Goal: Transaction & Acquisition: Purchase product/service

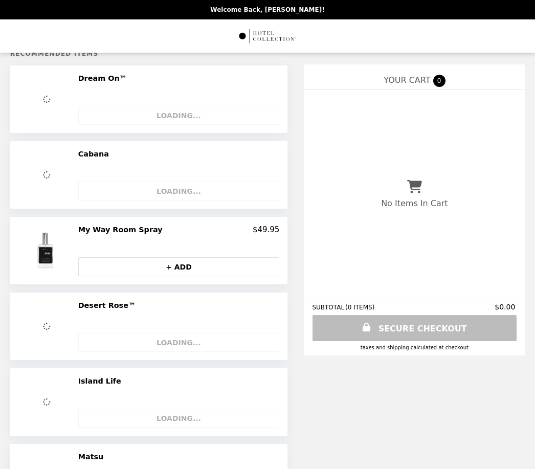
select select "**********"
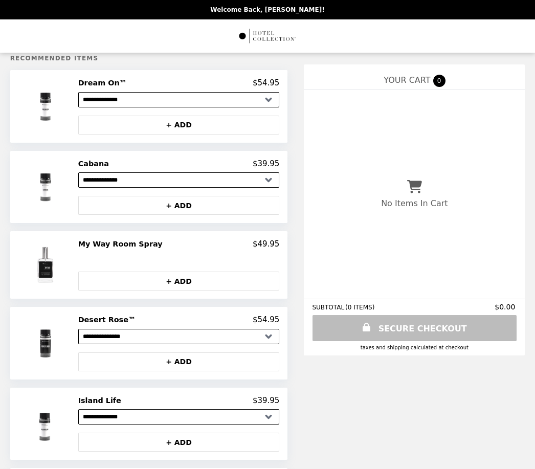
scroll to position [110, 0]
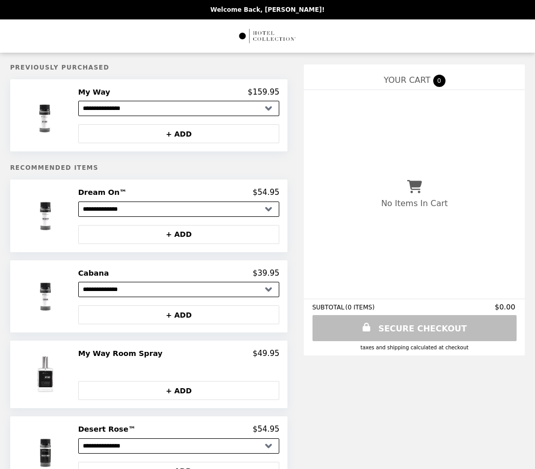
select select "**********"
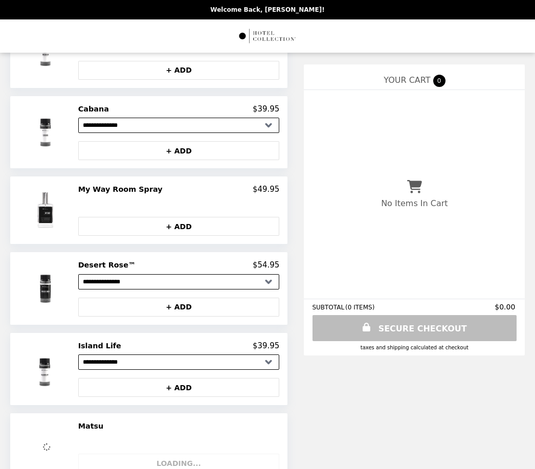
select select "**********"
